Goal: Task Accomplishment & Management: Manage account settings

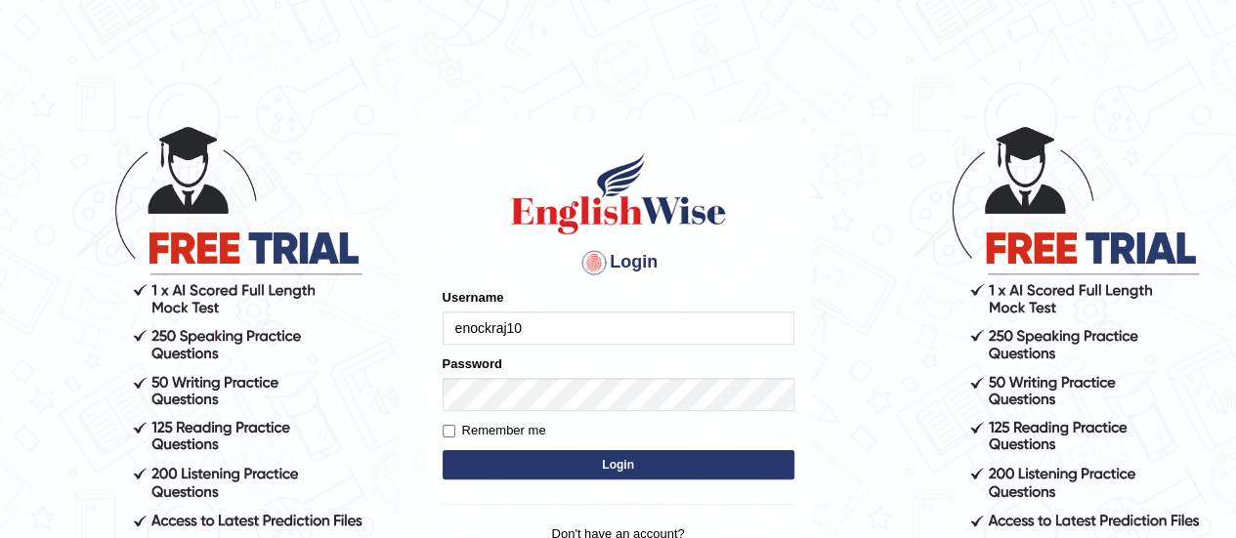
type input "enockraj10"
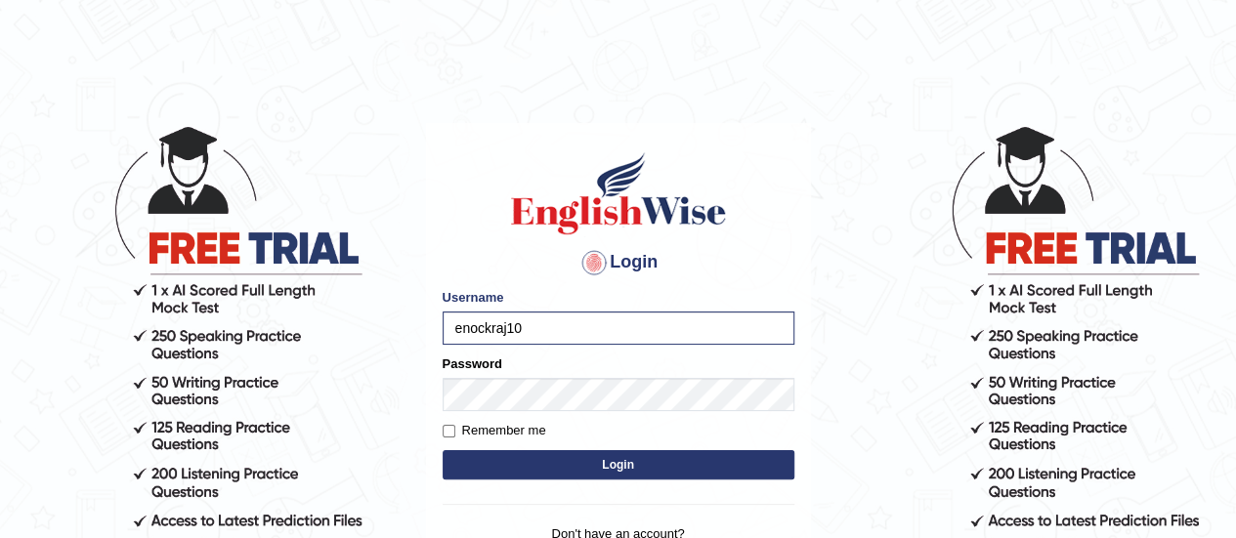
click at [586, 465] on button "Login" at bounding box center [619, 464] width 352 height 29
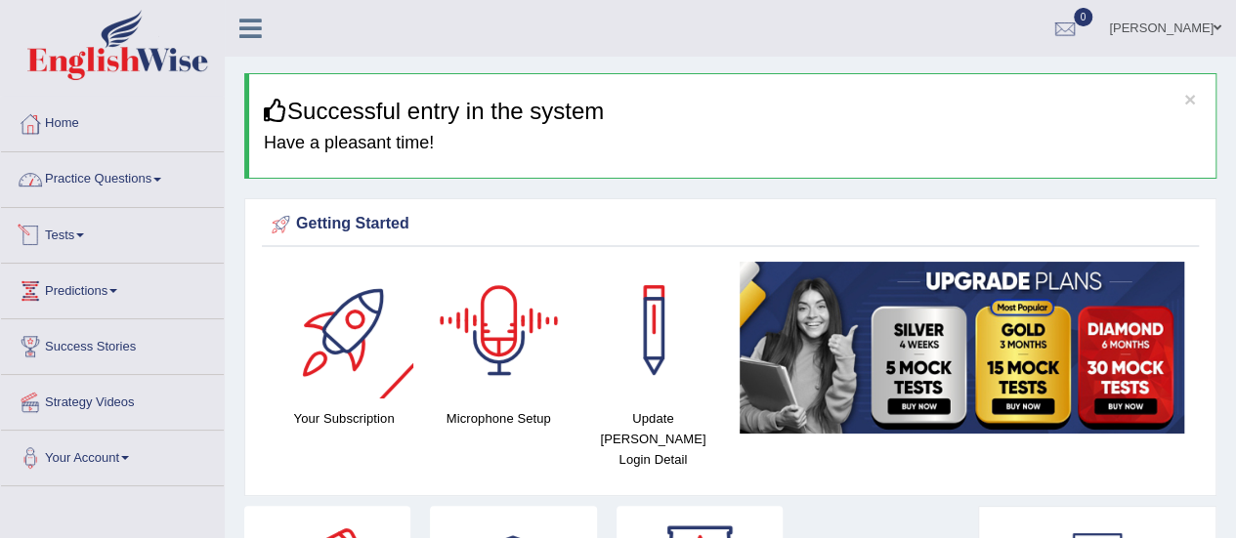
click at [127, 186] on link "Practice Questions" at bounding box center [112, 176] width 223 height 49
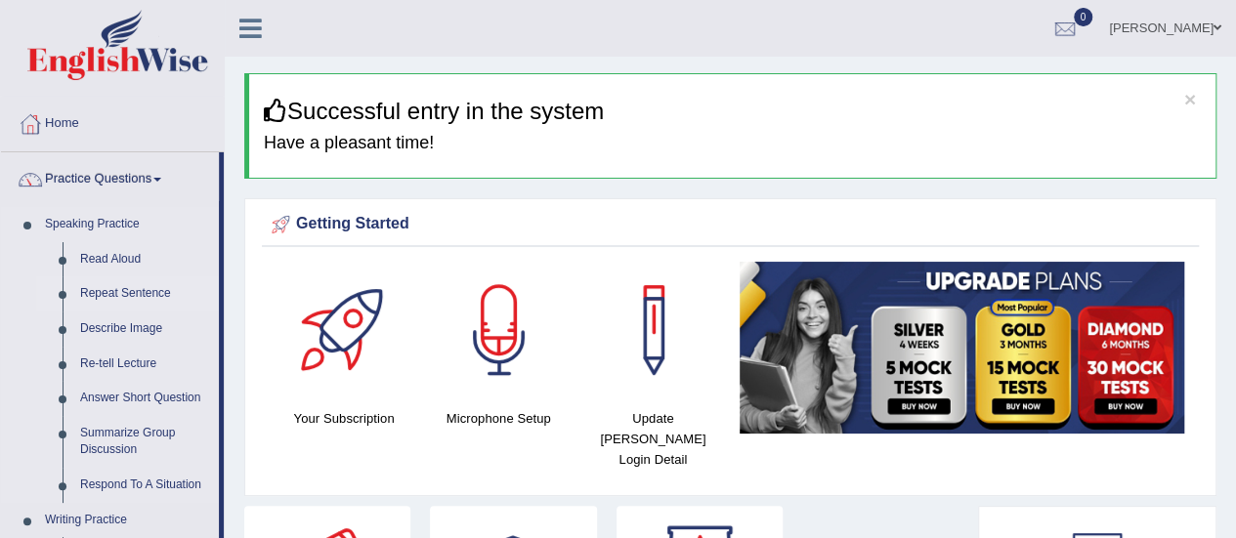
click at [111, 296] on link "Repeat Sentence" at bounding box center [145, 294] width 148 height 35
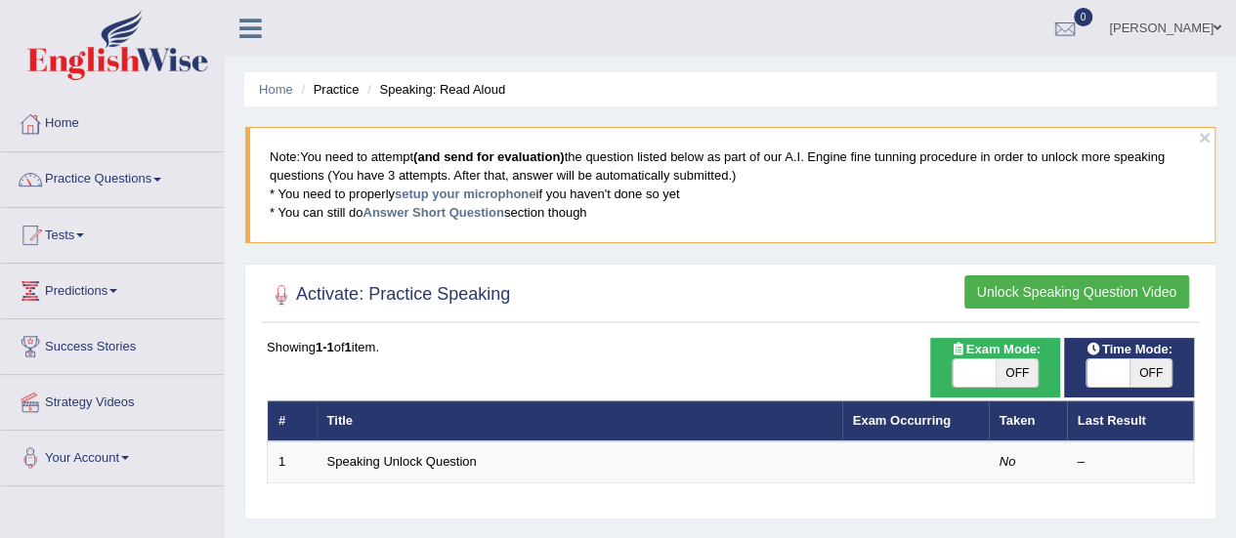
click at [418, 298] on h2 "Activate: Practice Speaking" at bounding box center [388, 294] width 243 height 29
click at [68, 126] on link "Home" at bounding box center [112, 121] width 223 height 49
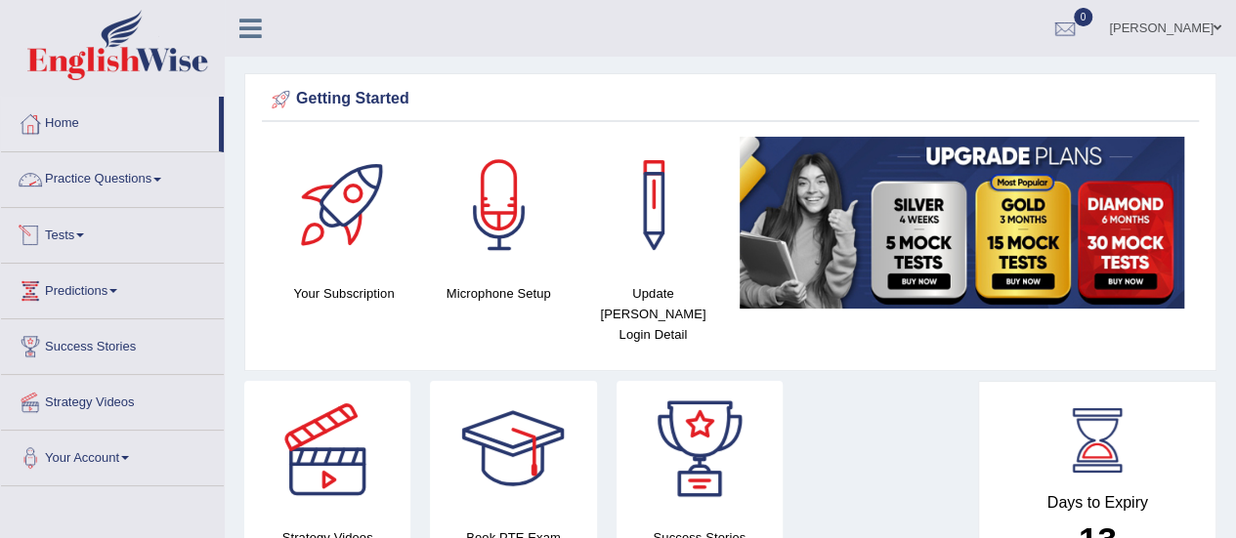
click at [84, 218] on link "Tests" at bounding box center [112, 232] width 223 height 49
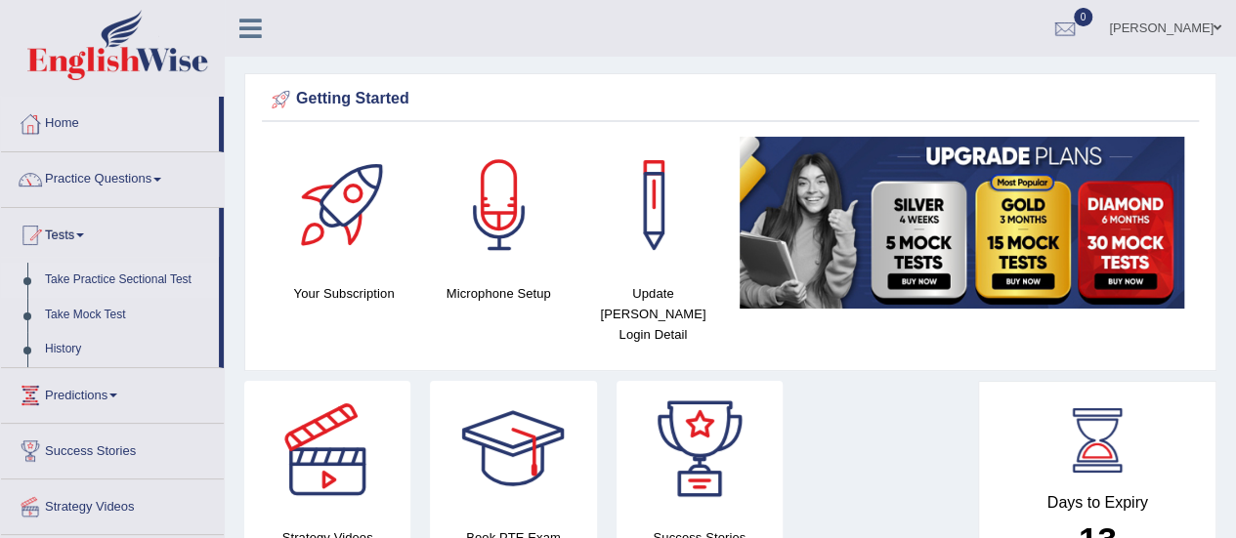
click at [127, 279] on link "Take Practice Sectional Test" at bounding box center [127, 280] width 183 height 35
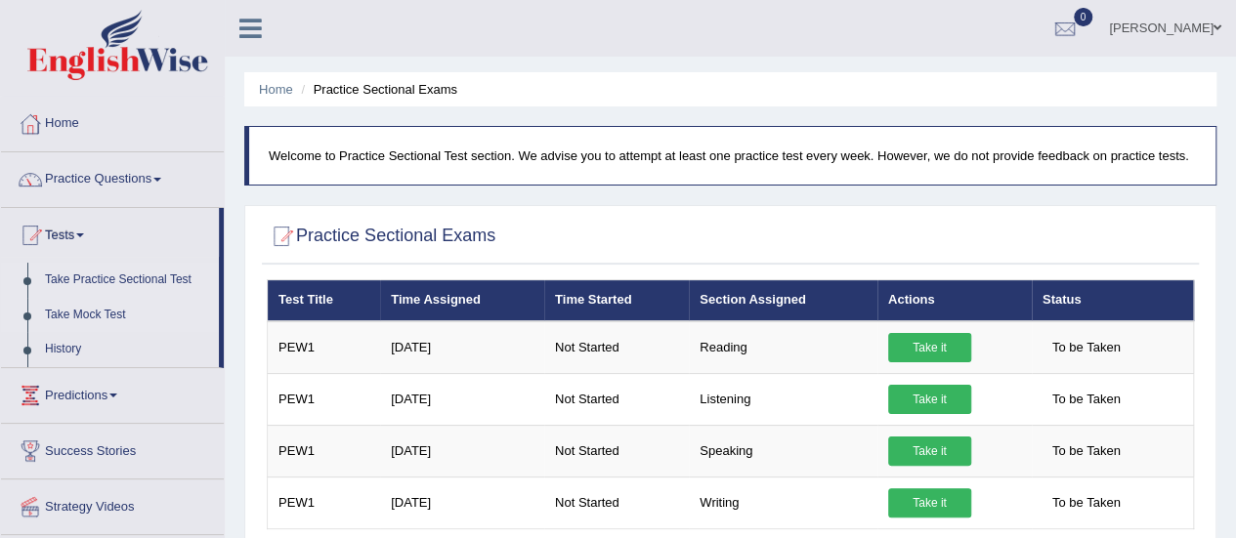
click at [93, 308] on link "Take Mock Test" at bounding box center [127, 315] width 183 height 35
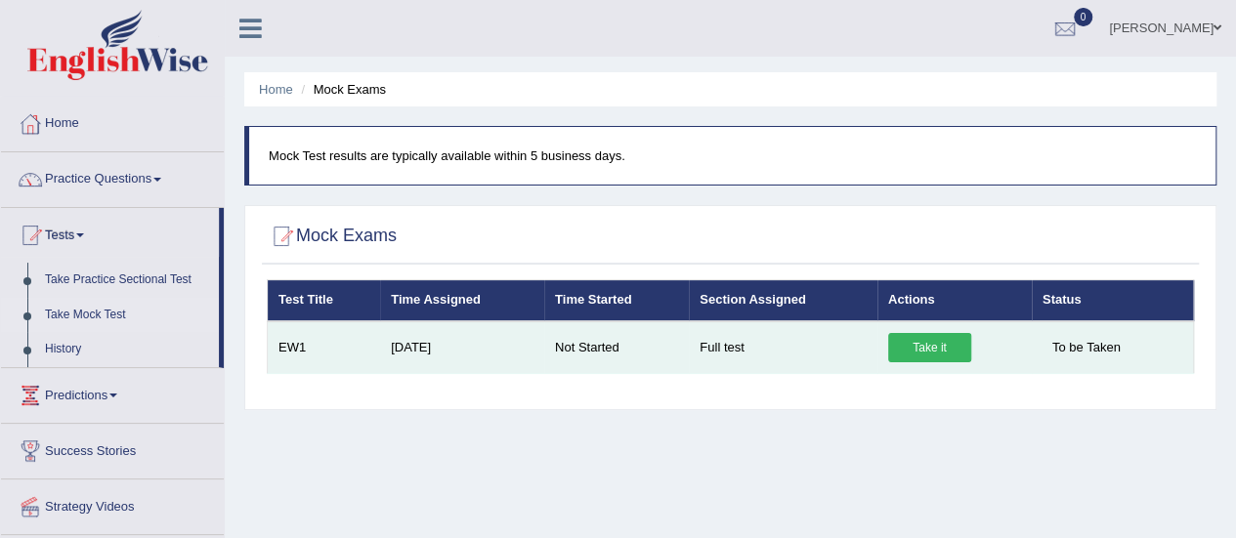
click at [915, 343] on link "Take it" at bounding box center [929, 347] width 83 height 29
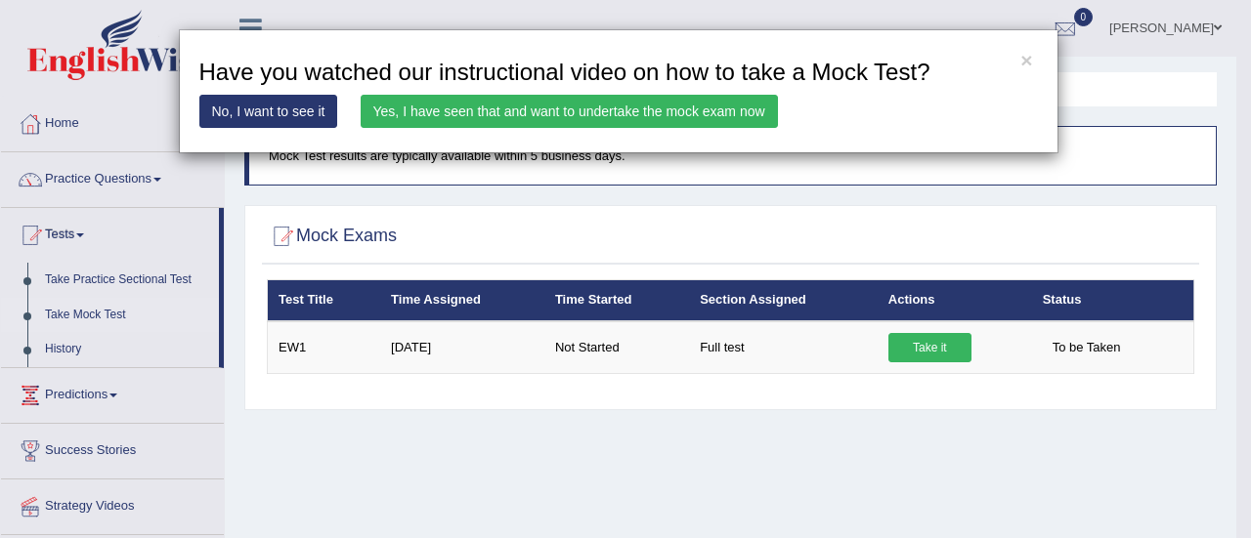
click at [504, 111] on link "Yes, I have seen that and want to undertake the mock exam now" at bounding box center [569, 111] width 417 height 33
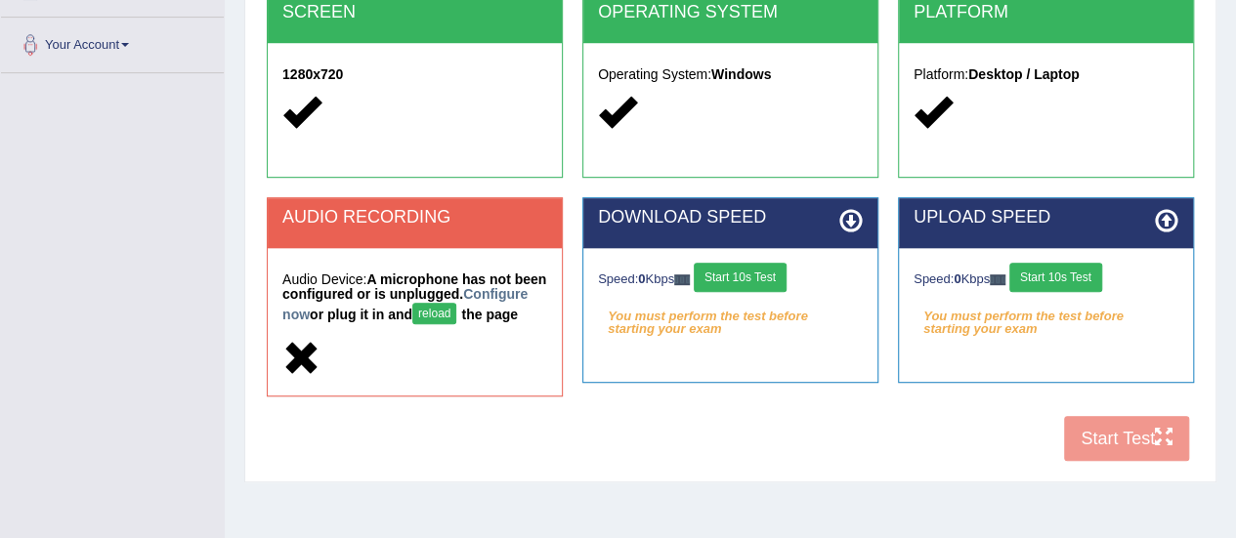
scroll to position [414, 0]
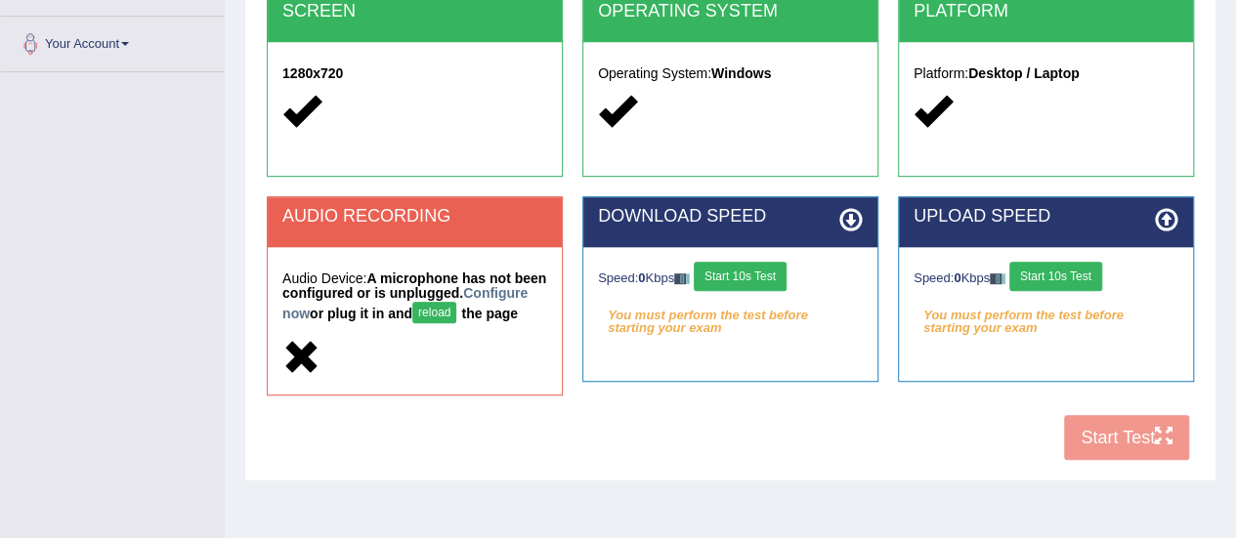
click at [1118, 450] on div "COOKIES Cookies Enabled JAVASCRIPT Javascript Enabled BROWSER Browser: Chrome S…" at bounding box center [730, 128] width 937 height 685
click at [456, 307] on button "reload" at bounding box center [434, 312] width 44 height 21
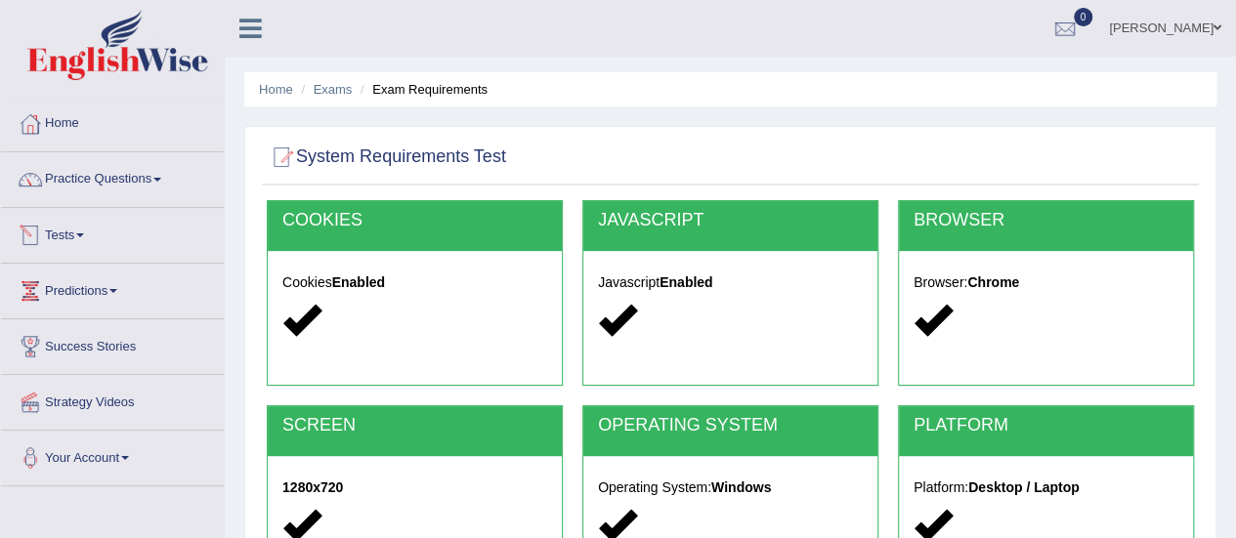
click at [103, 239] on link "Tests" at bounding box center [112, 232] width 223 height 49
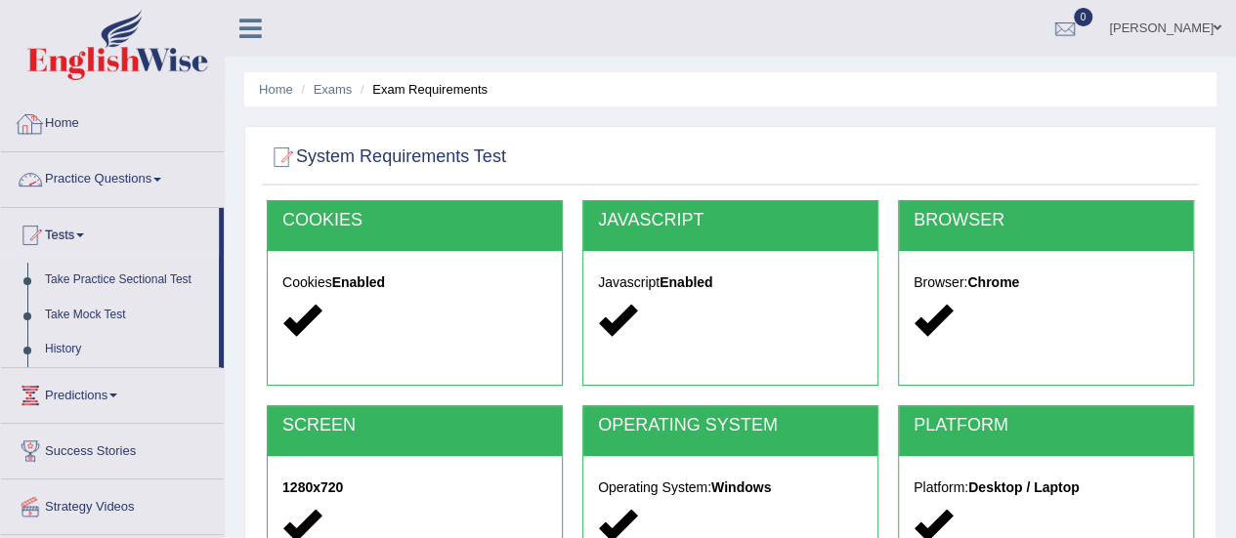
click at [136, 115] on link "Home" at bounding box center [112, 121] width 223 height 49
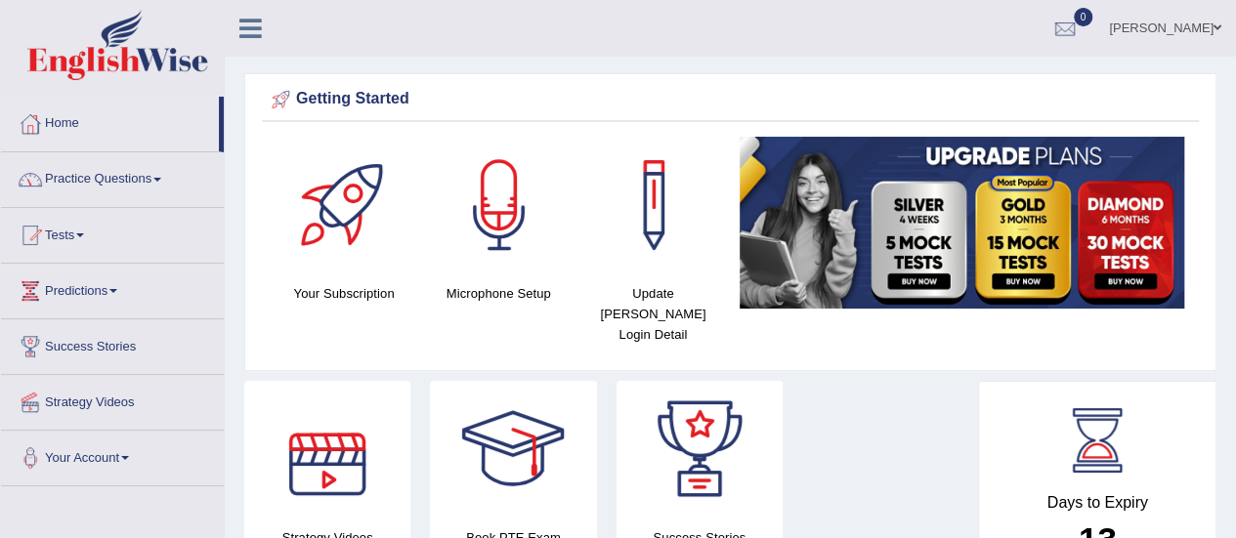
click at [332, 239] on div at bounding box center [345, 205] width 137 height 137
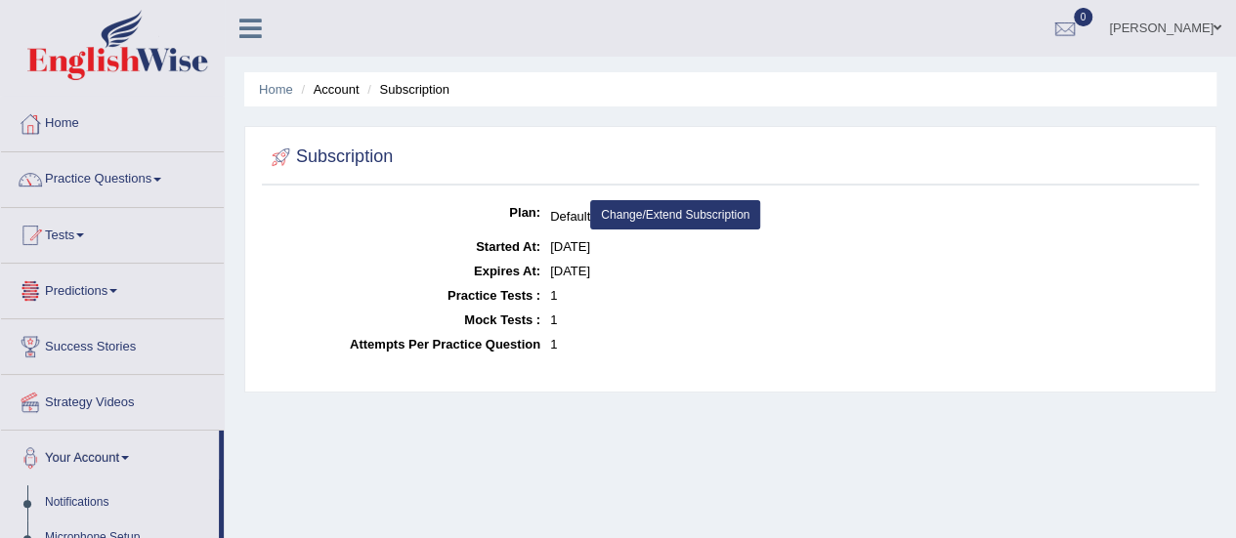
click at [674, 214] on link "Change/Extend Subscription" at bounding box center [675, 214] width 170 height 29
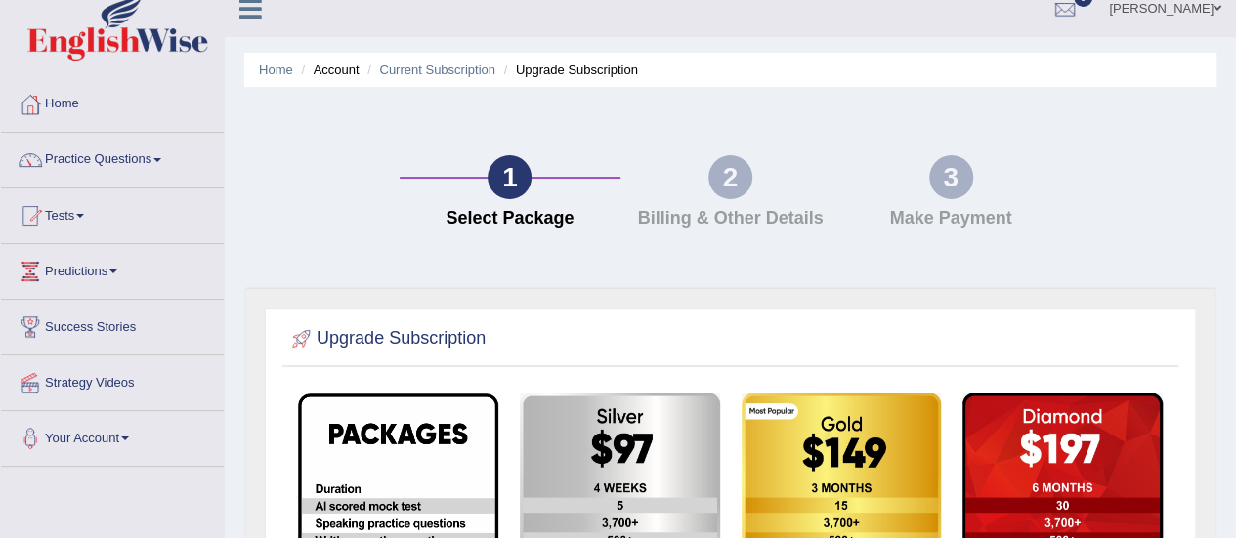
scroll to position [20, 0]
click at [117, 272] on span at bounding box center [113, 272] width 8 height 4
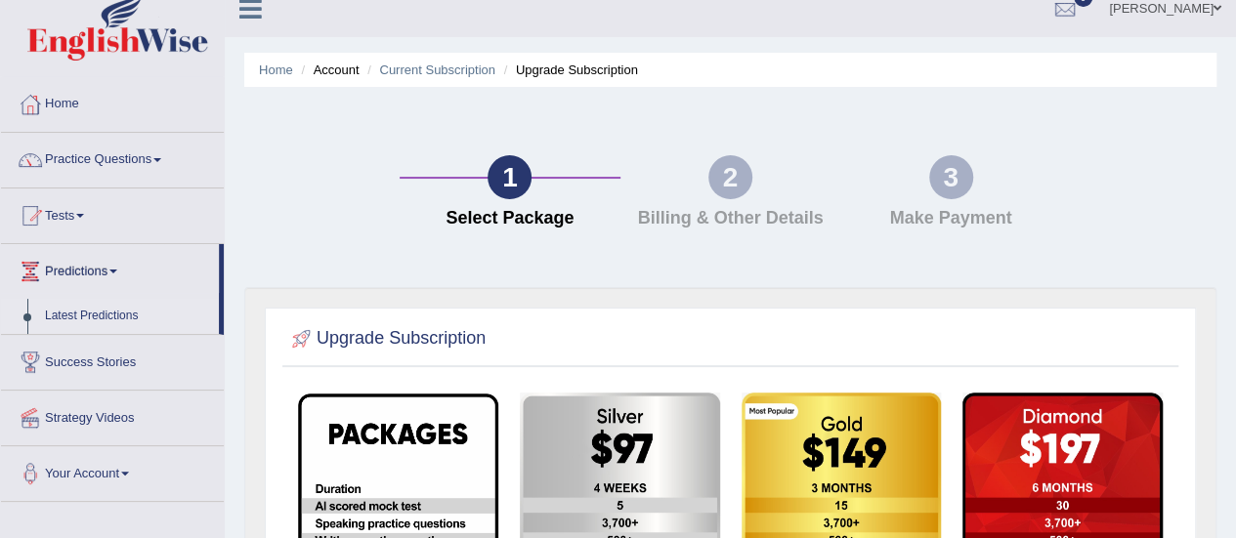
click at [111, 314] on link "Latest Predictions" at bounding box center [127, 316] width 183 height 35
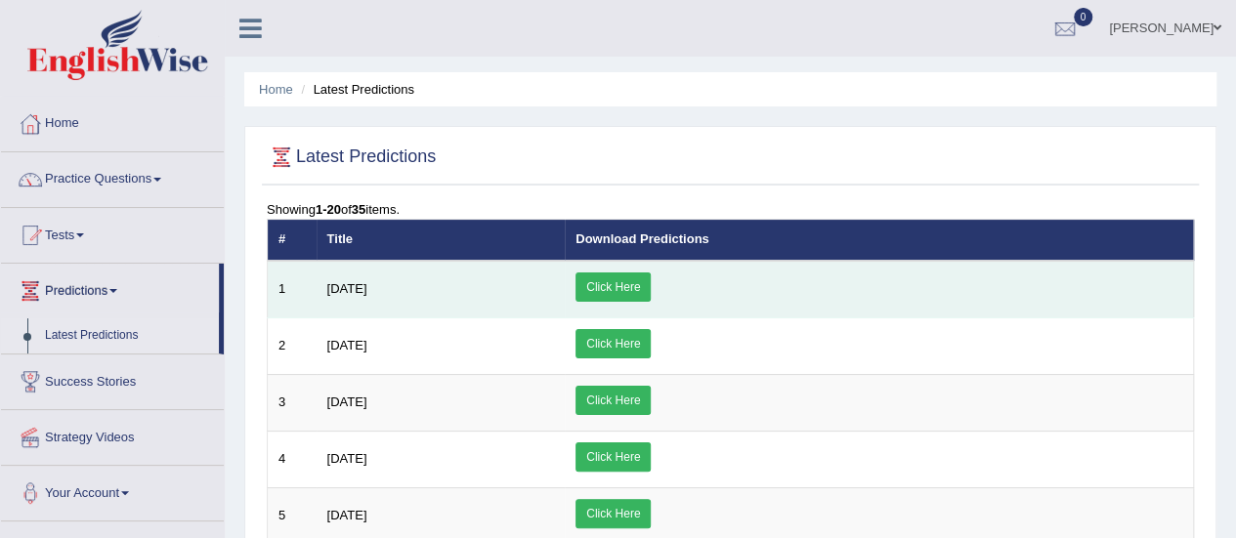
click at [651, 273] on link "Click Here" at bounding box center [613, 287] width 75 height 29
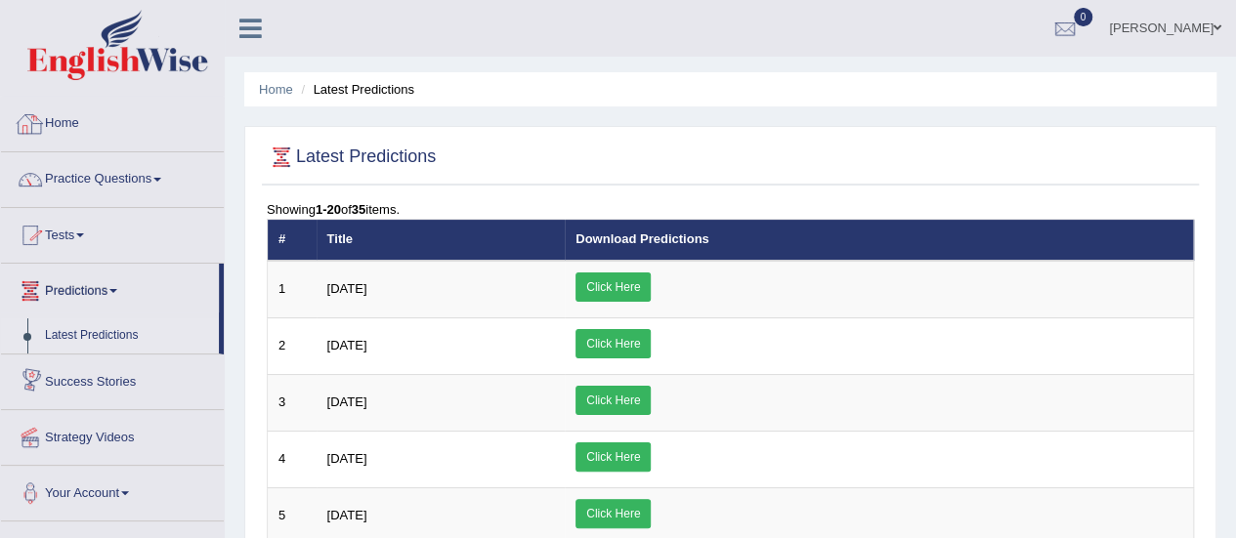
click at [72, 119] on link "Home" at bounding box center [112, 121] width 223 height 49
